Goal: Transaction & Acquisition: Purchase product/service

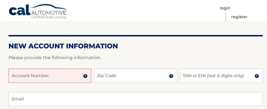
scroll to position [65, 0]
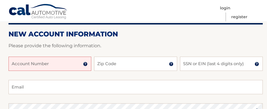
click at [12, 63] on input "Account Number" at bounding box center [50, 63] width 83 height 14
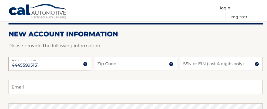
type input "44455995131"
click at [123, 56] on input "Zip Code" at bounding box center [135, 63] width 83 height 14
type input "11950"
type input "ArleeneYglesias@gmail.com"
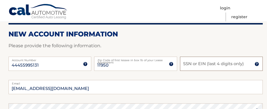
click at [190, 57] on input "SSN or EIN (last 4 digits only)" at bounding box center [221, 63] width 83 height 14
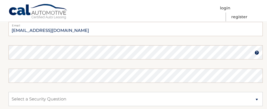
scroll to position [126, 0]
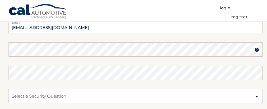
type input "1448"
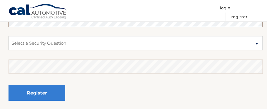
scroll to position [171, 0]
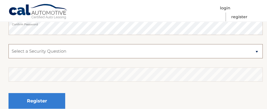
click at [254, 47] on select "Select a Security Question What was the name of your elementary school? What is…" at bounding box center [136, 51] width 255 height 14
select select "1"
click at [9, 44] on select "Select a Security Question What was the name of your elementary school? What is…" at bounding box center [136, 51] width 255 height 14
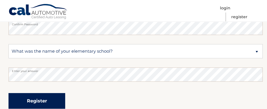
click at [30, 95] on button "Register" at bounding box center [37, 101] width 57 height 16
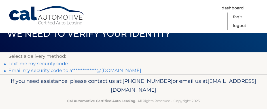
scroll to position [18, 0]
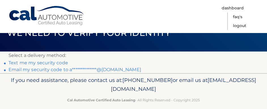
click at [33, 60] on link "Text me my security code" at bounding box center [39, 62] width 60 height 5
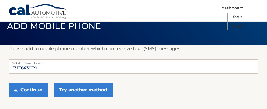
scroll to position [25, 0]
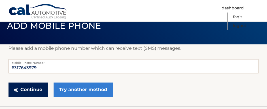
click at [26, 82] on button "Continue" at bounding box center [28, 89] width 39 height 14
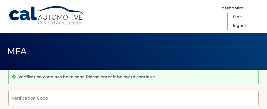
click at [26, 95] on input "Verification Code" at bounding box center [134, 98] width 250 height 14
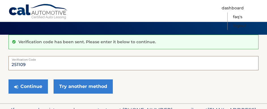
scroll to position [38, 0]
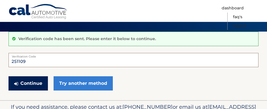
type input "251109"
click at [28, 79] on button "Continue" at bounding box center [28, 83] width 39 height 14
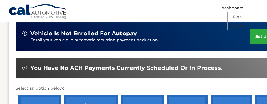
scroll to position [202, 0]
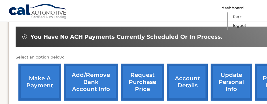
click at [35, 74] on link "make a payment" at bounding box center [39, 82] width 43 height 37
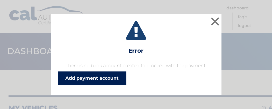
click at [97, 75] on link "Add payment account" at bounding box center [92, 78] width 68 height 14
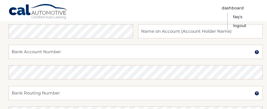
scroll to position [88, 0]
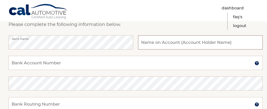
click at [160, 36] on input "text" at bounding box center [200, 42] width 125 height 14
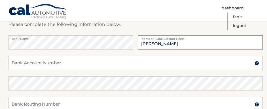
click at [139, 38] on input "Arleene Yglesias" at bounding box center [200, 42] width 125 height 14
type input "[PERSON_NAME]"
click at [78, 56] on input "Bank Account Number" at bounding box center [136, 63] width 255 height 14
type input "2"
type input "12618001601954"
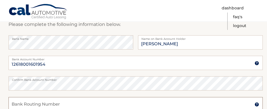
click at [62, 97] on input "Bank Routing Number" at bounding box center [136, 104] width 255 height 14
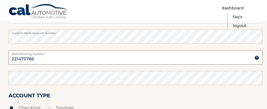
scroll to position [135, 0]
type input "221475786"
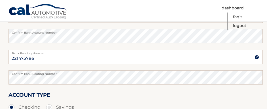
click at [57, 70] on label "Confirm Bank Routing Number" at bounding box center [136, 72] width 255 height 5
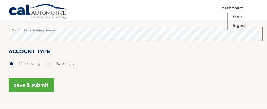
scroll to position [193, 0]
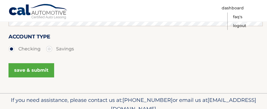
click at [30, 63] on button "save & submit" at bounding box center [32, 70] width 46 height 14
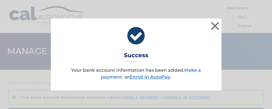
click at [172, 69] on link "Make a payment" at bounding box center [151, 73] width 100 height 12
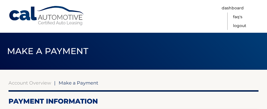
select select "OWRlZTcxNzktZTMwZS00Zjc5LTlkYTktNTdjZDgyMWU2MjE5"
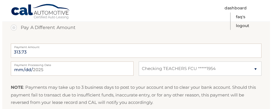
scroll to position [222, 0]
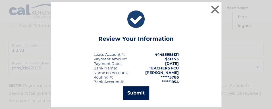
click at [140, 87] on button "Submit" at bounding box center [136, 93] width 26 height 14
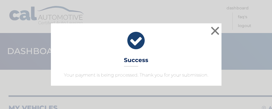
click at [134, 62] on h3 "Success" at bounding box center [136, 61] width 24 height 10
drag, startPoint x: 198, startPoint y: 31, endPoint x: 202, endPoint y: 31, distance: 3.4
click at [202, 31] on div "× Success Your payment is being processed. Thank you for your submission." at bounding box center [136, 54] width 170 height 62
click at [215, 30] on button "×" at bounding box center [214, 30] width 11 height 11
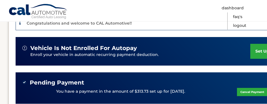
scroll to position [160, 0]
